Goal: Information Seeking & Learning: Learn about a topic

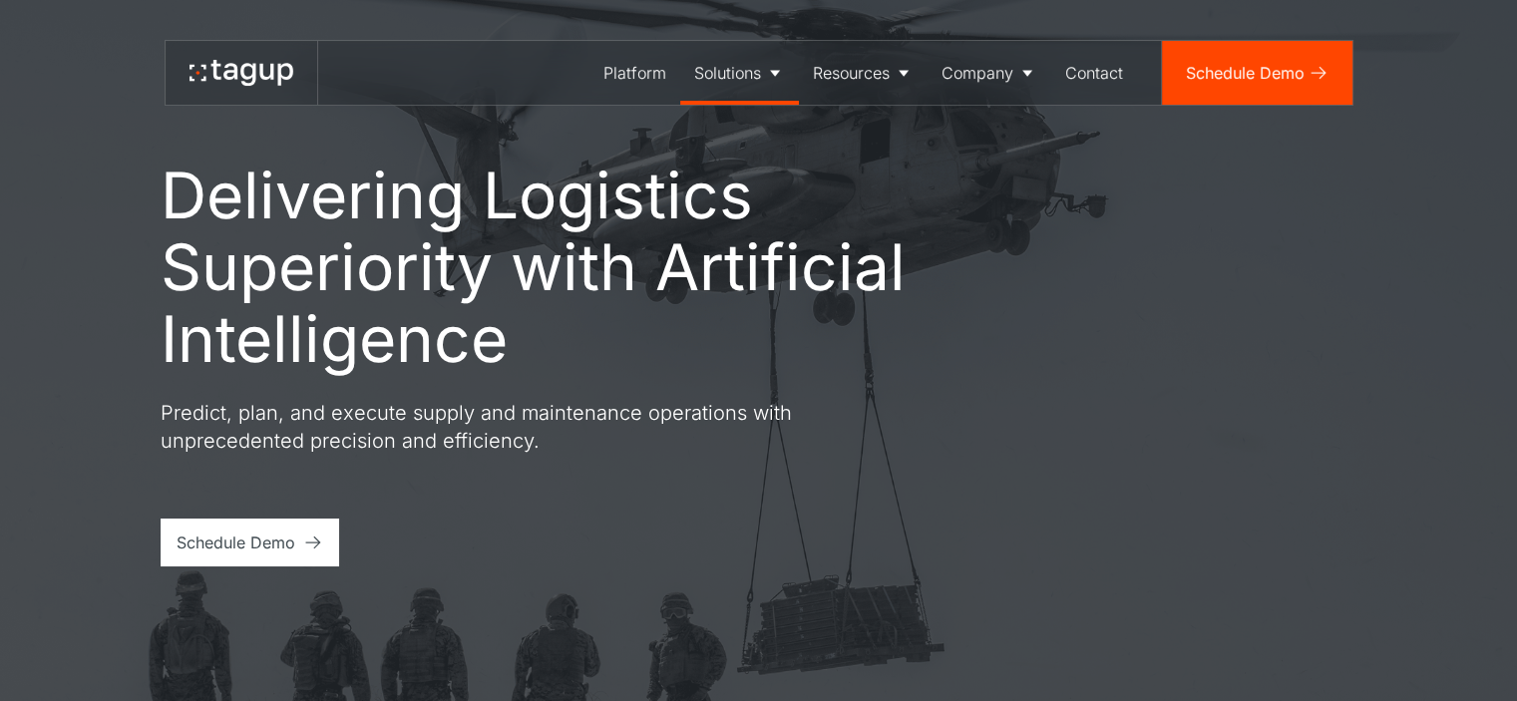
click at [758, 61] on div "Solutions" at bounding box center [727, 73] width 67 height 24
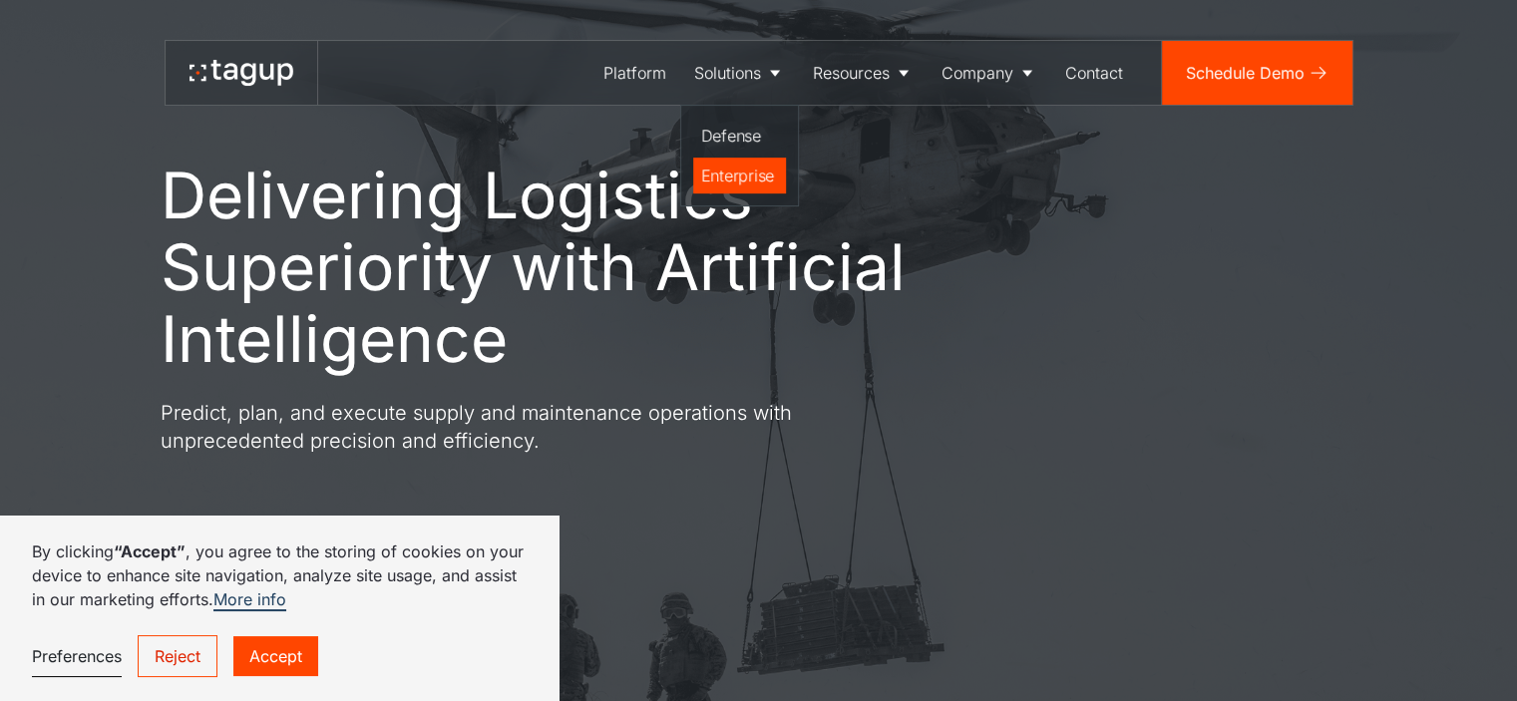
click at [746, 175] on div "Enterprise" at bounding box center [739, 176] width 77 height 24
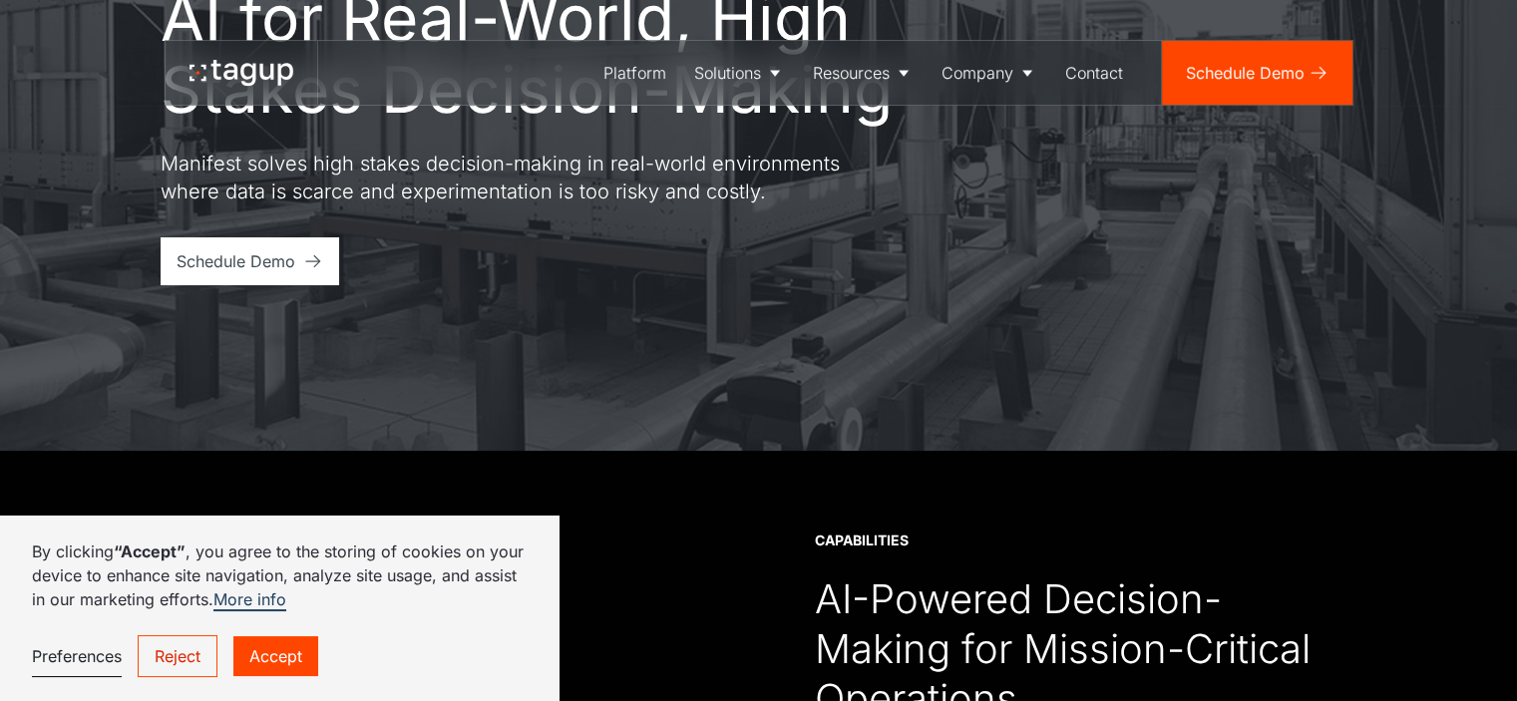
click at [192, 653] on link "Reject" at bounding box center [178, 656] width 80 height 42
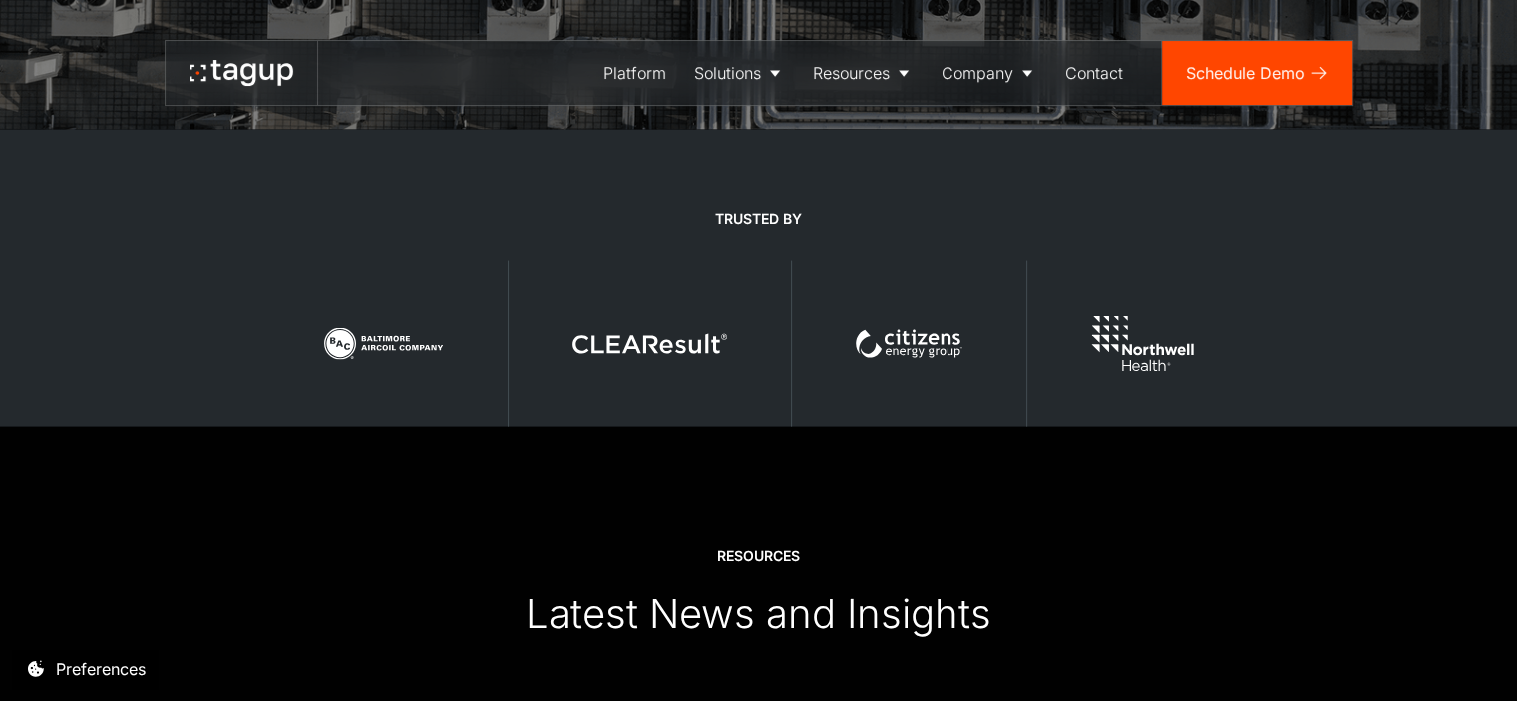
scroll to position [4210, 0]
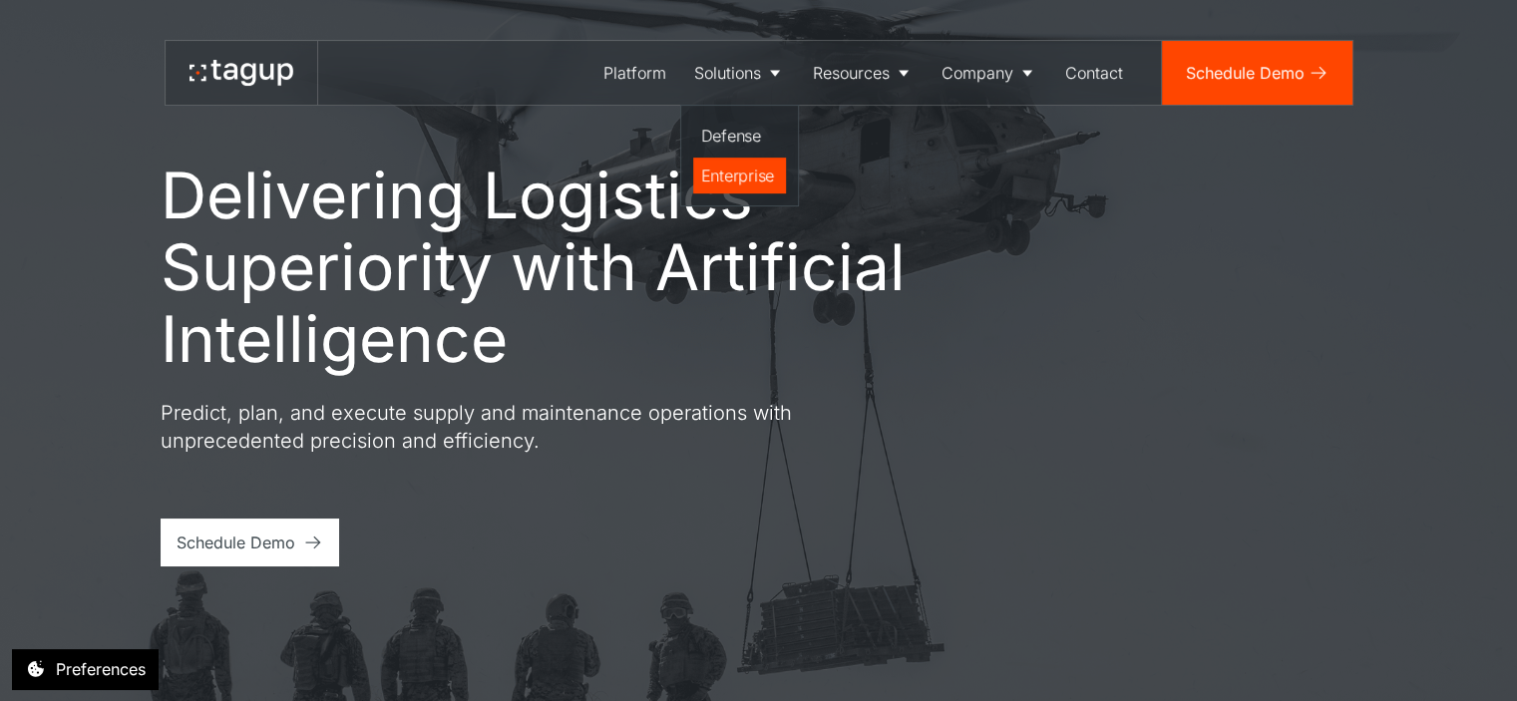
click at [750, 175] on div "Enterprise" at bounding box center [739, 176] width 77 height 24
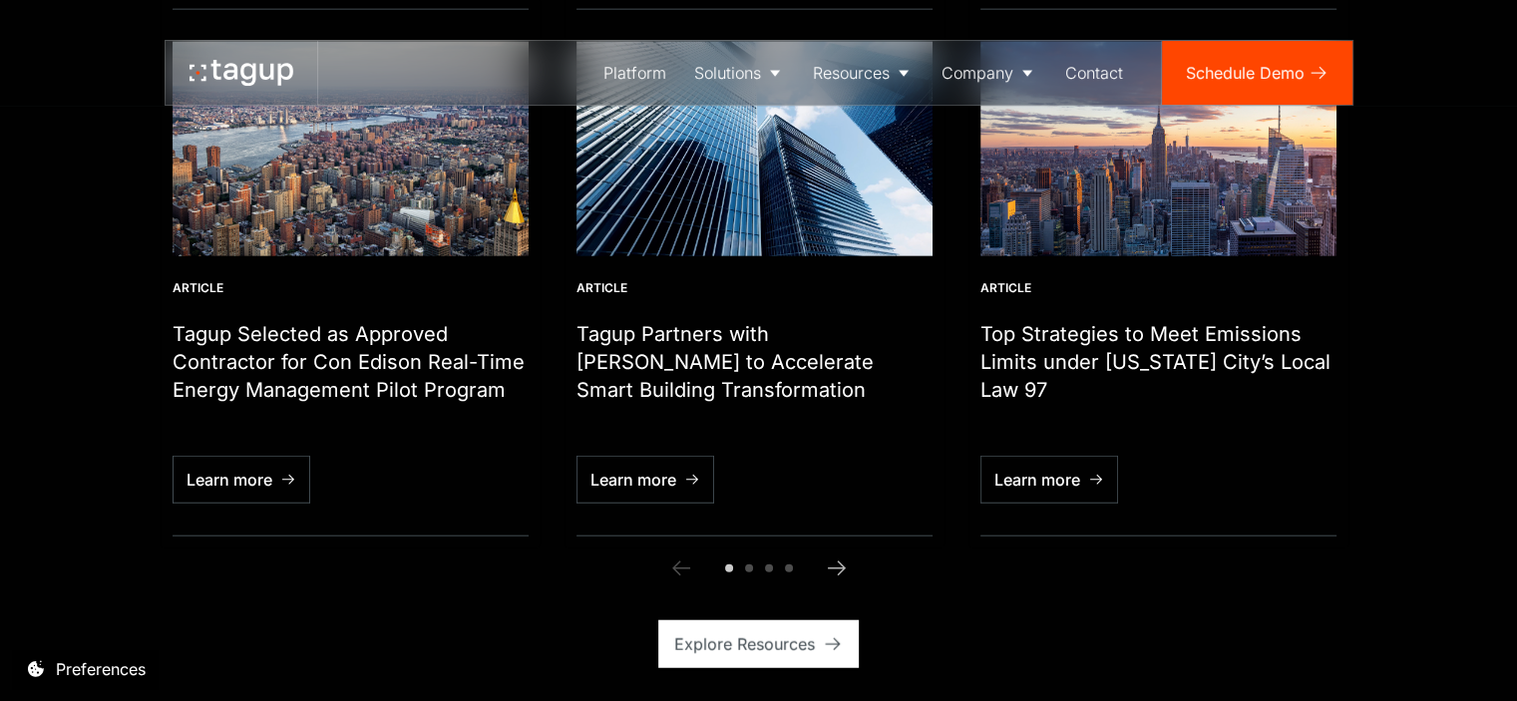
scroll to position [4851, 0]
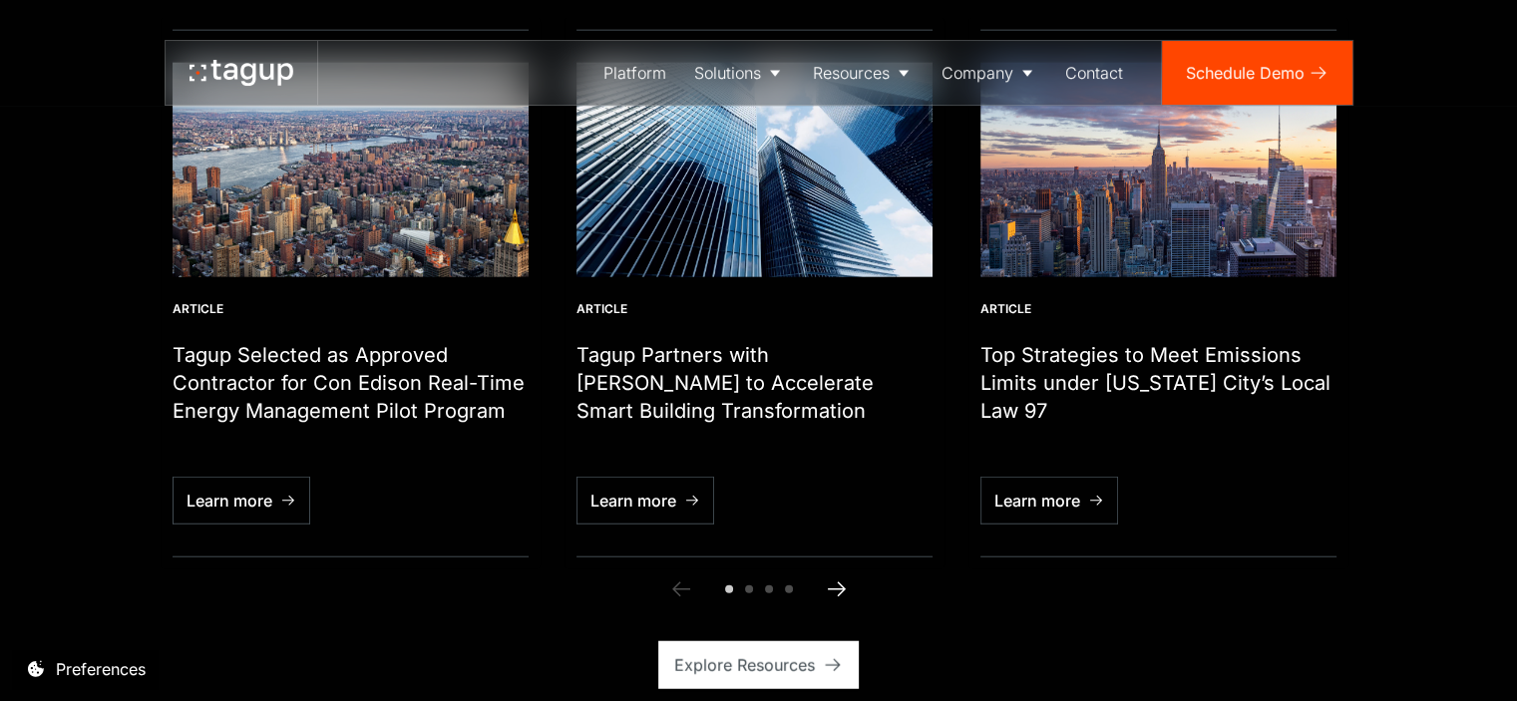
click at [825, 578] on icon "Next slide" at bounding box center [837, 590] width 24 height 24
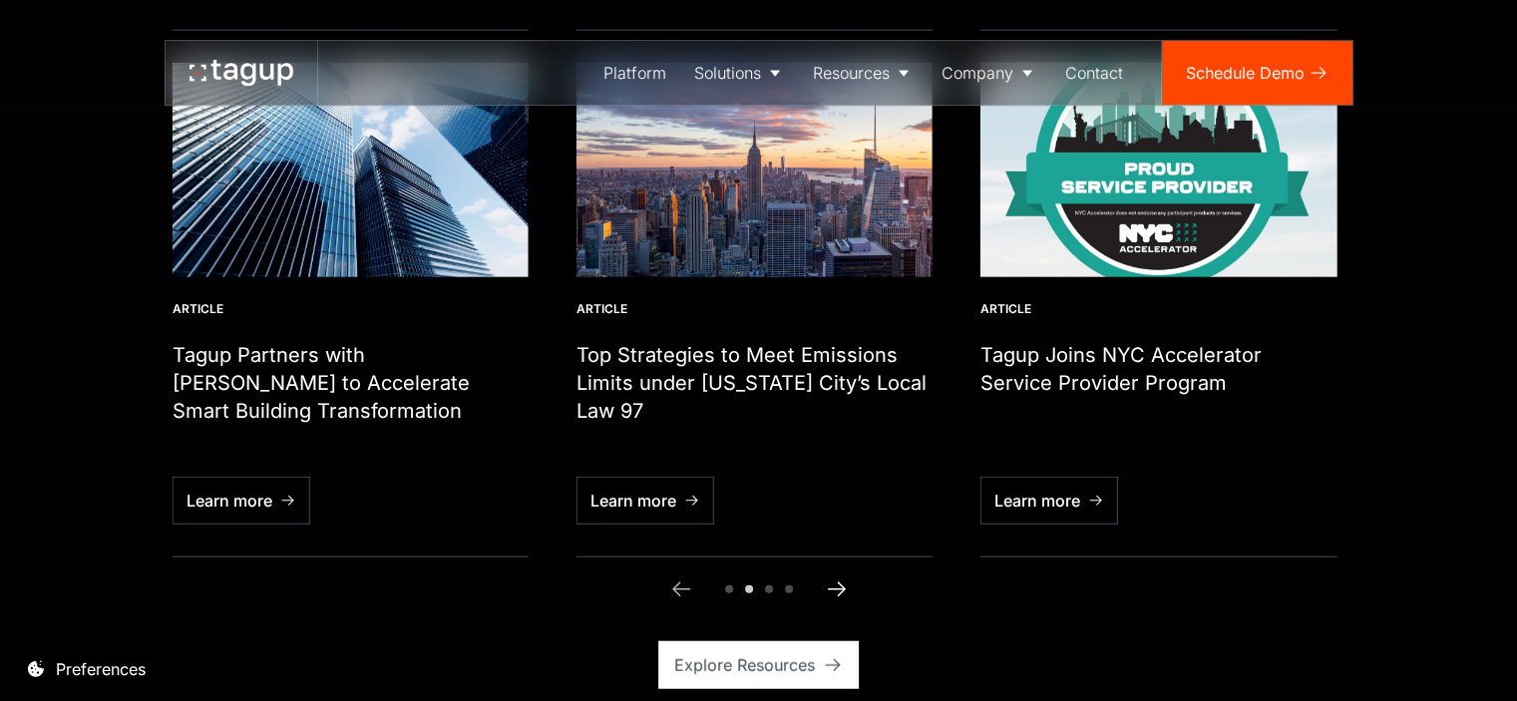
click at [825, 578] on icon "Next slide" at bounding box center [837, 590] width 24 height 24
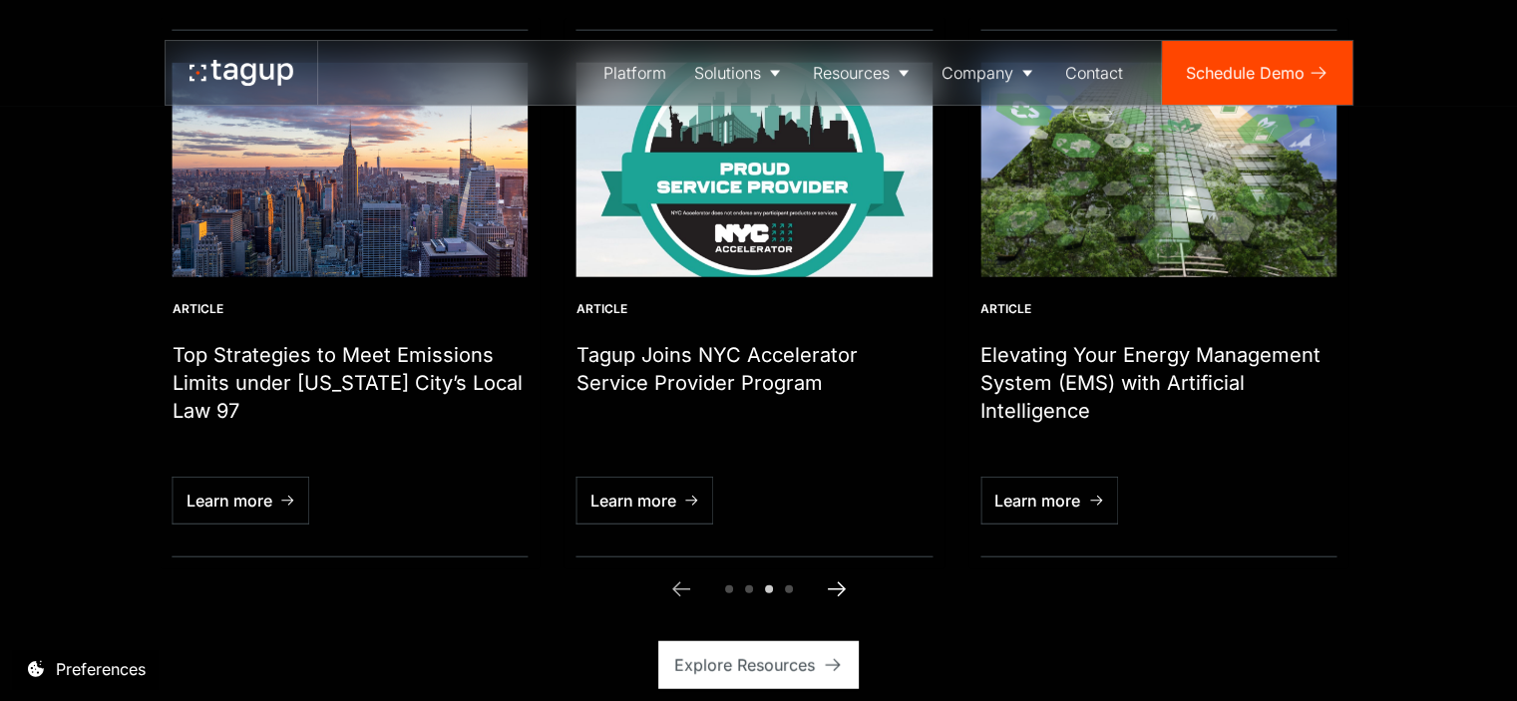
click at [825, 578] on icon "Next slide" at bounding box center [837, 590] width 24 height 24
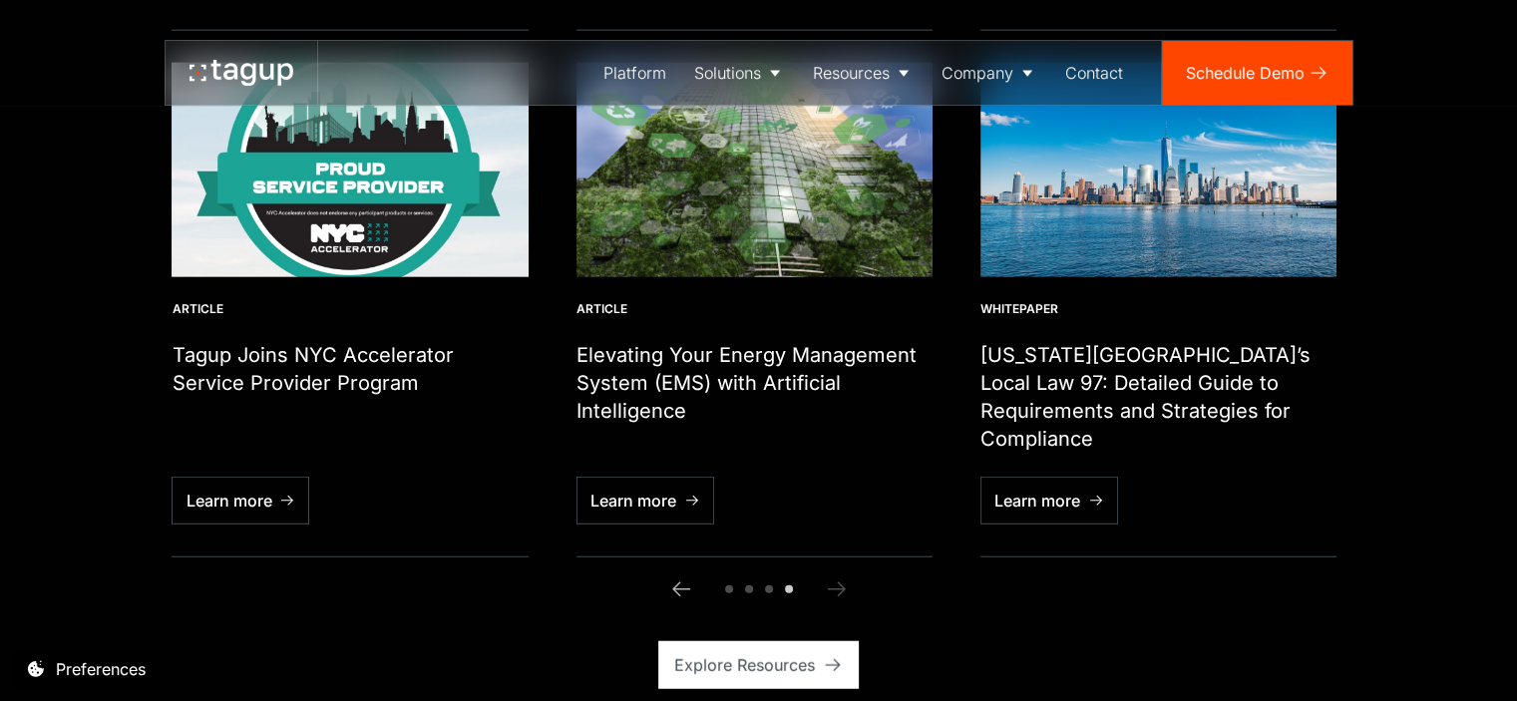
click at [825, 578] on icon "Next slide" at bounding box center [837, 590] width 24 height 24
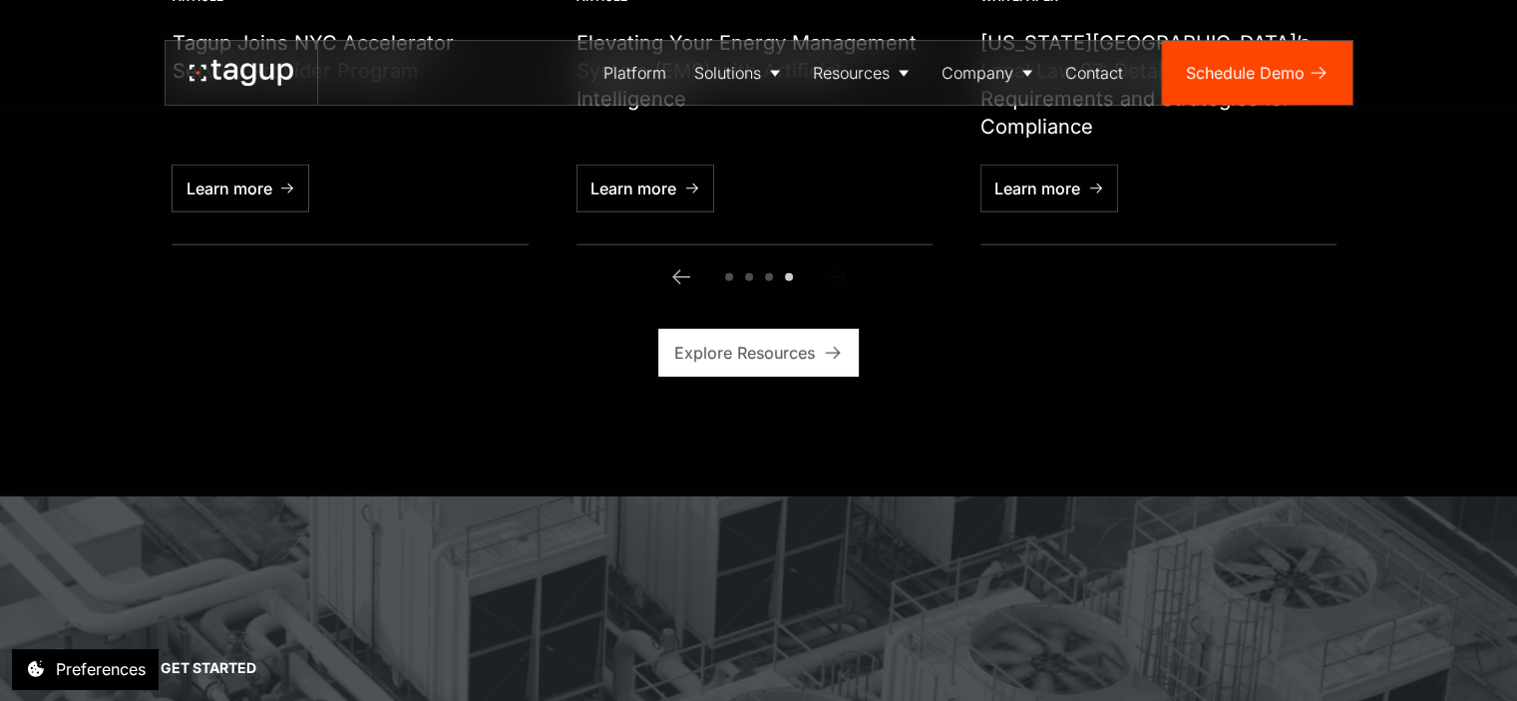
scroll to position [5166, 0]
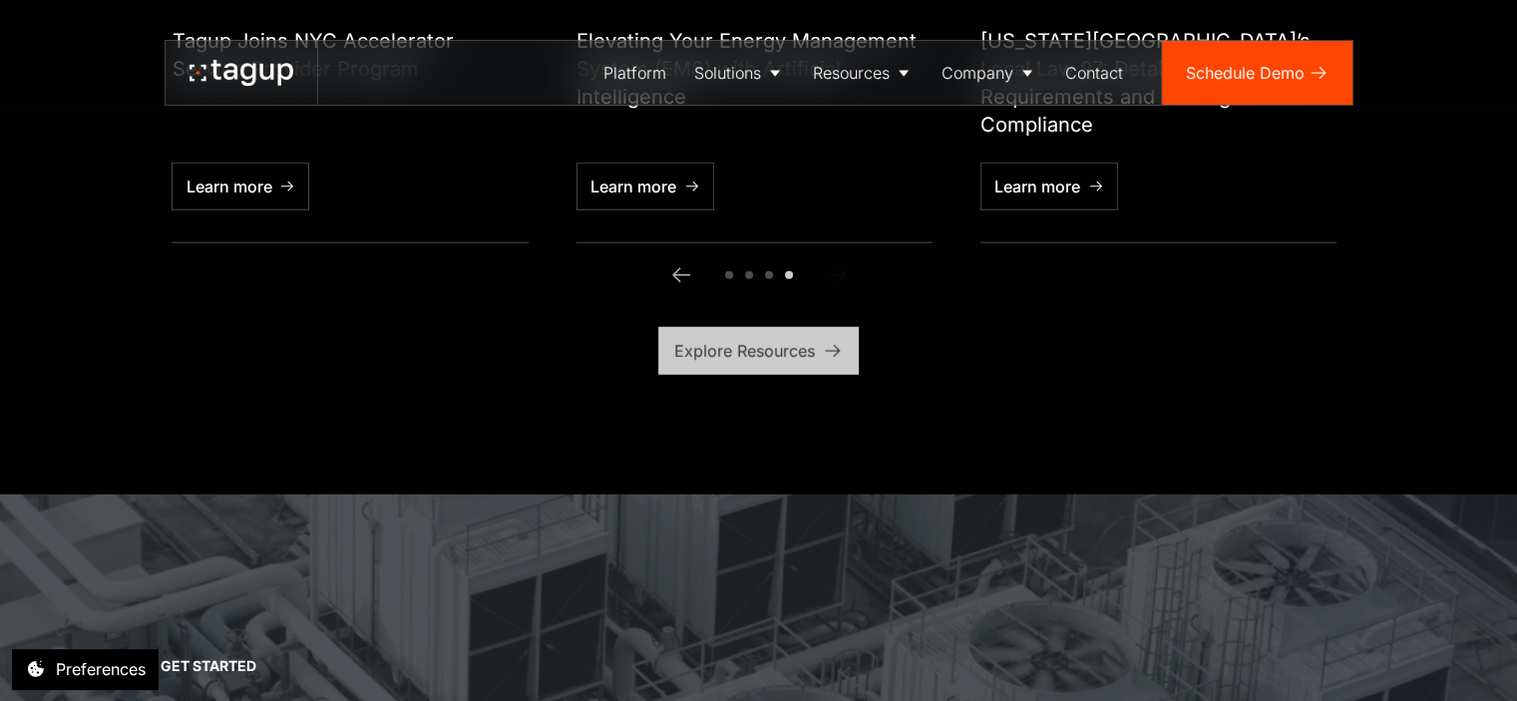
click at [730, 339] on div "Explore Resources" at bounding box center [744, 351] width 141 height 24
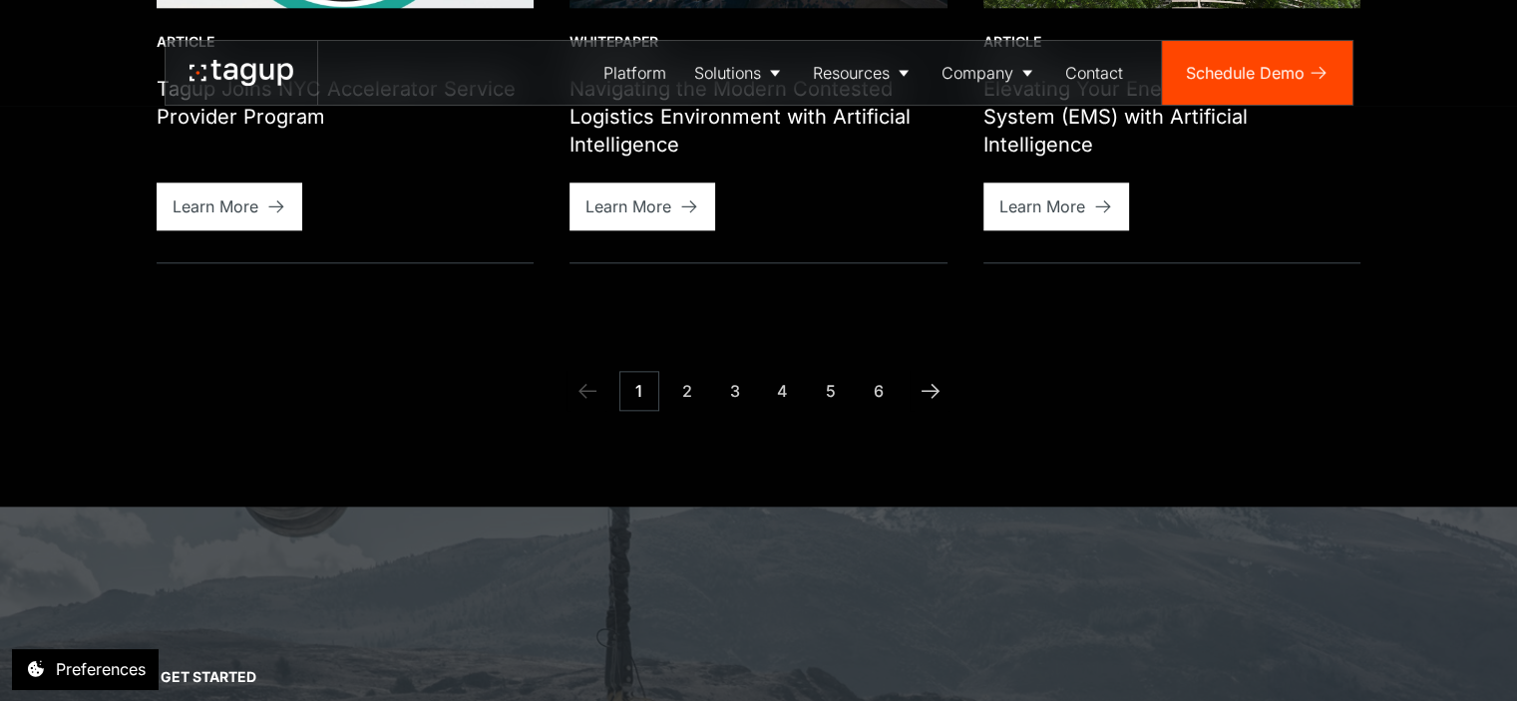
scroll to position [2201, 0]
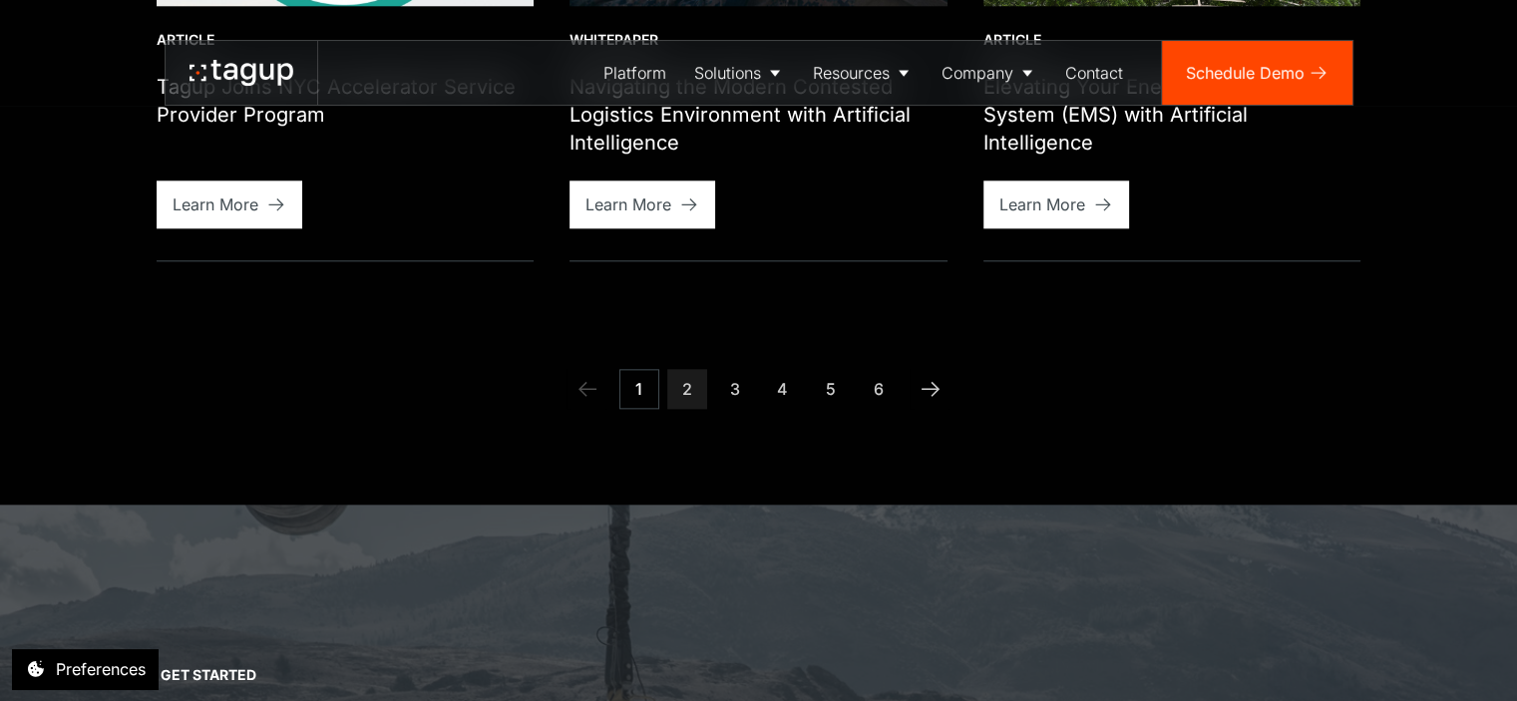
click at [673, 392] on link "2" at bounding box center [687, 389] width 40 height 40
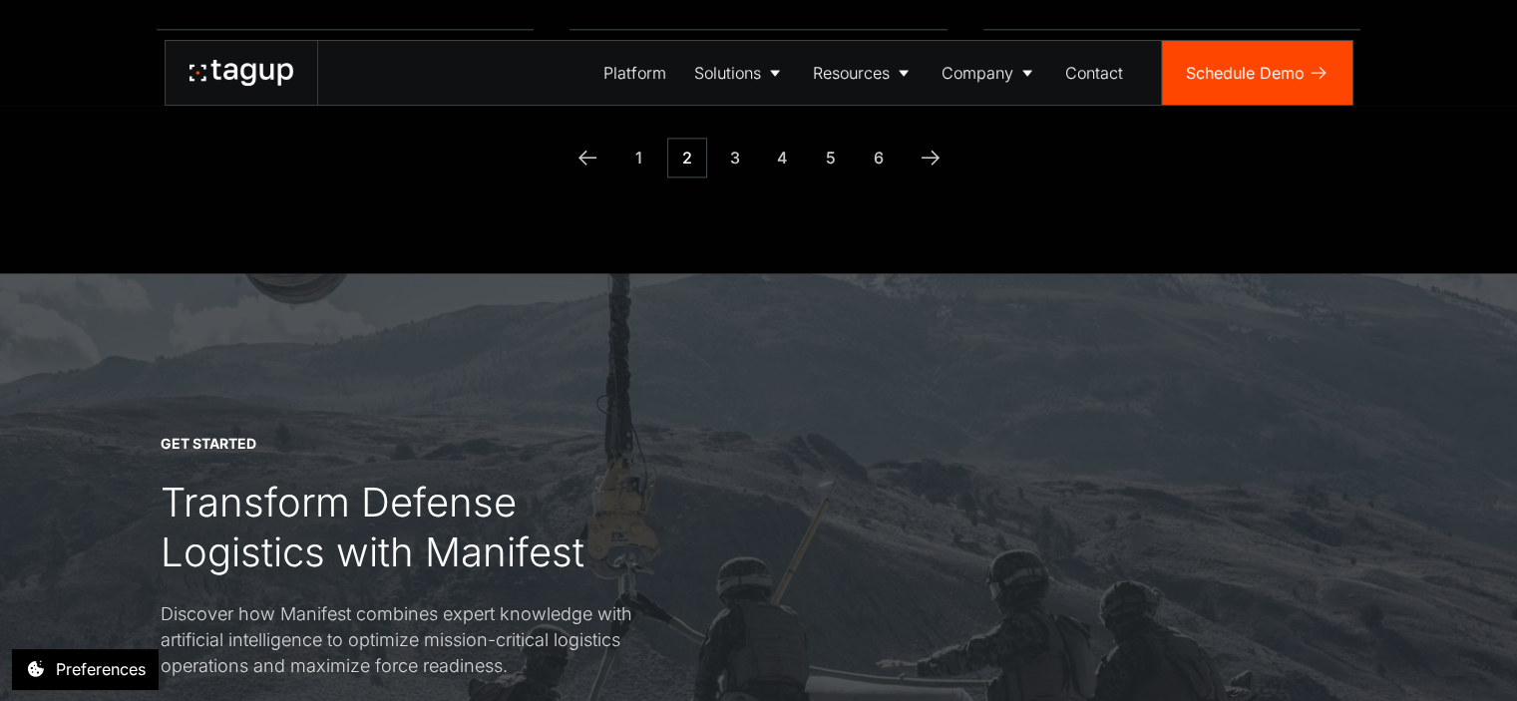
scroll to position [2462, 0]
